Goal: Navigation & Orientation: Find specific page/section

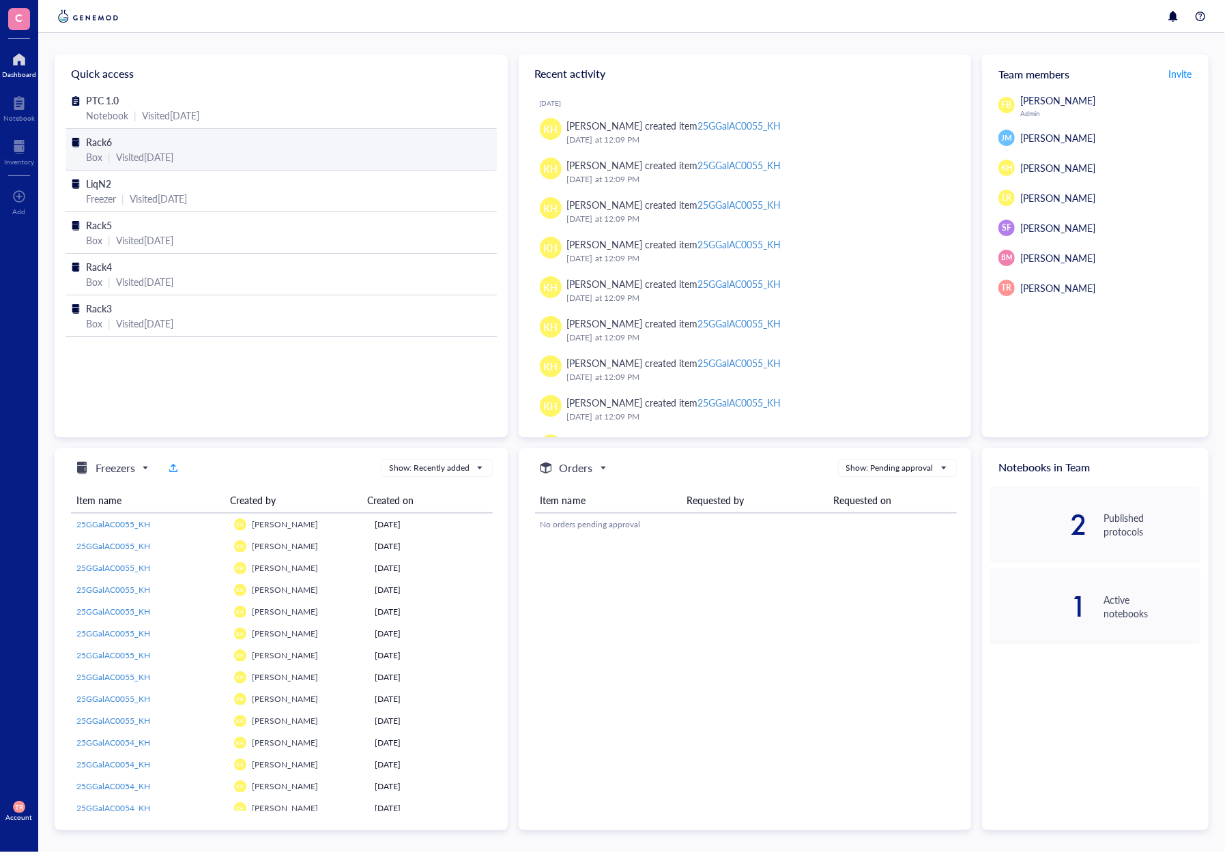
click at [100, 151] on div "Box" at bounding box center [94, 156] width 16 height 15
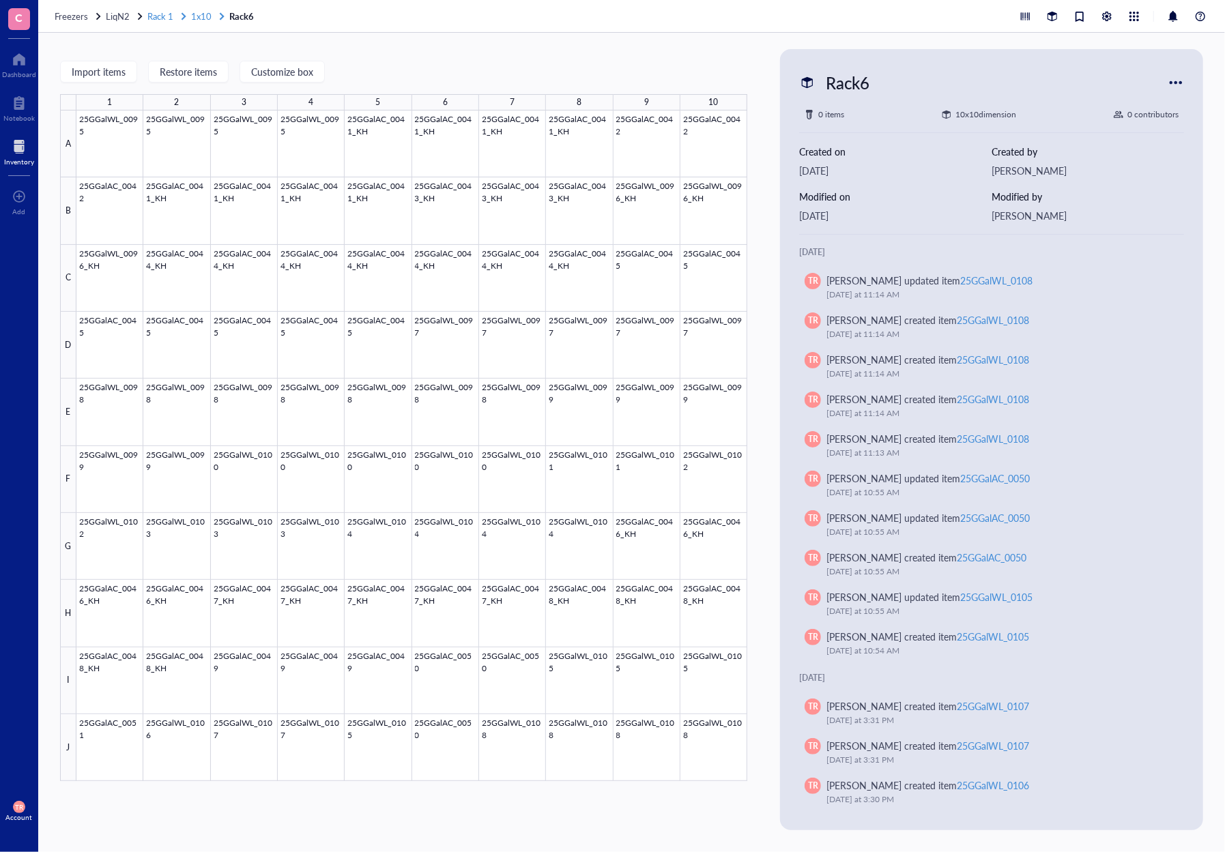
click at [209, 18] on span "1x10" at bounding box center [201, 16] width 20 height 13
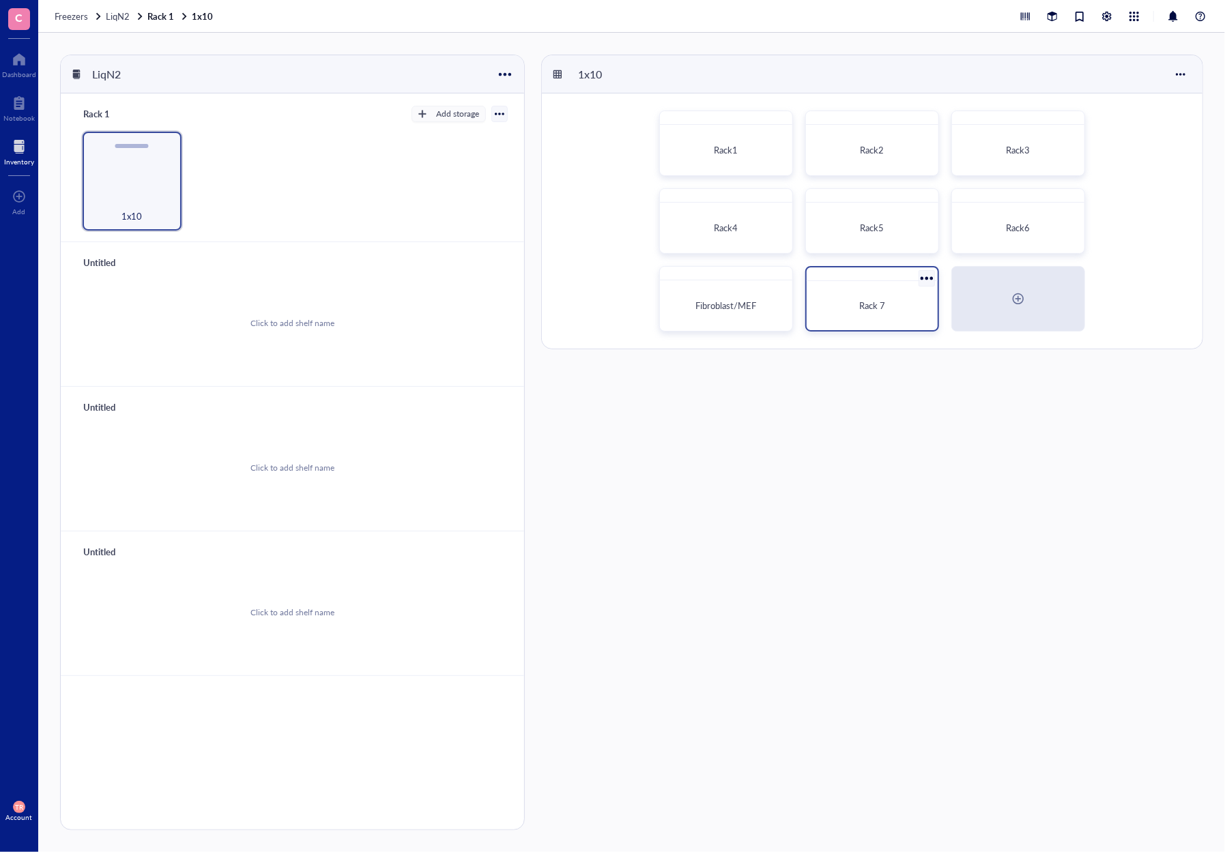
click at [856, 311] on div "Rack 7" at bounding box center [871, 306] width 109 height 14
